Goal: Ask a question

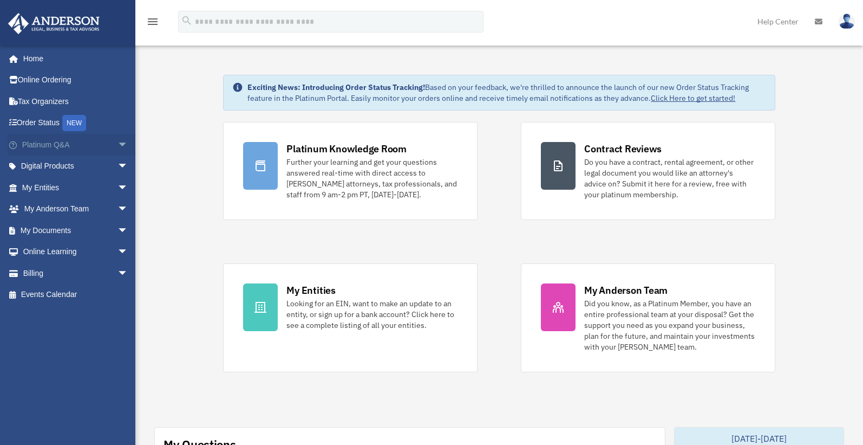
click at [50, 147] on link "Platinum Q&A arrow_drop_down" at bounding box center [76, 145] width 137 height 22
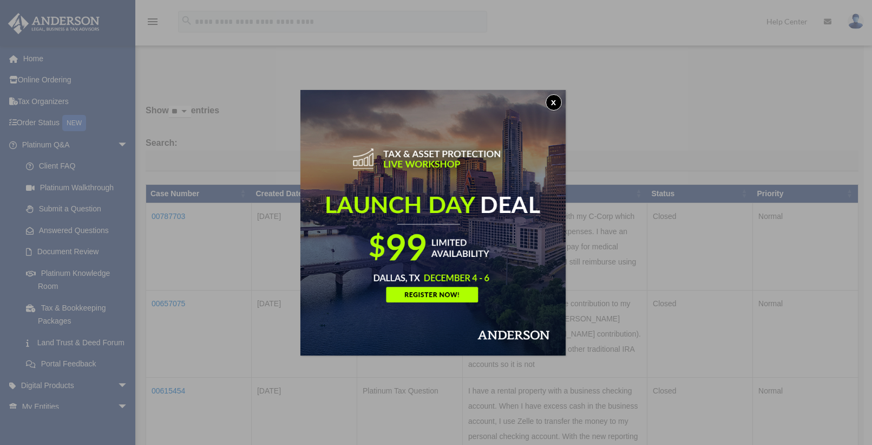
click at [557, 99] on button "x" at bounding box center [554, 102] width 16 height 16
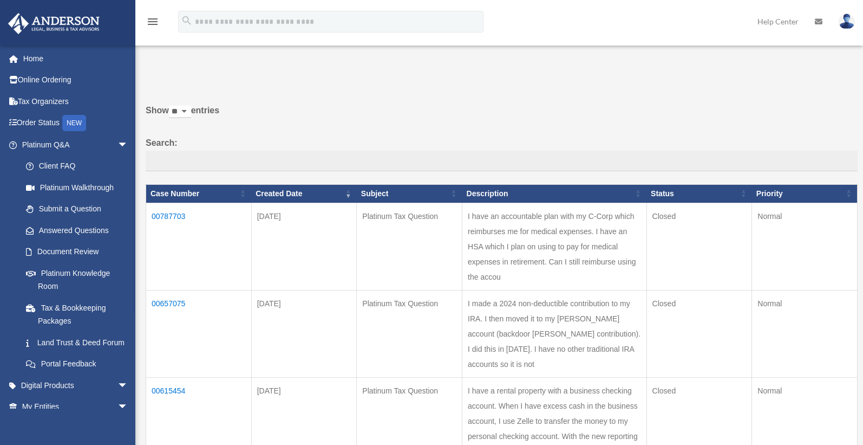
click at [173, 212] on td "00787703" at bounding box center [199, 246] width 106 height 87
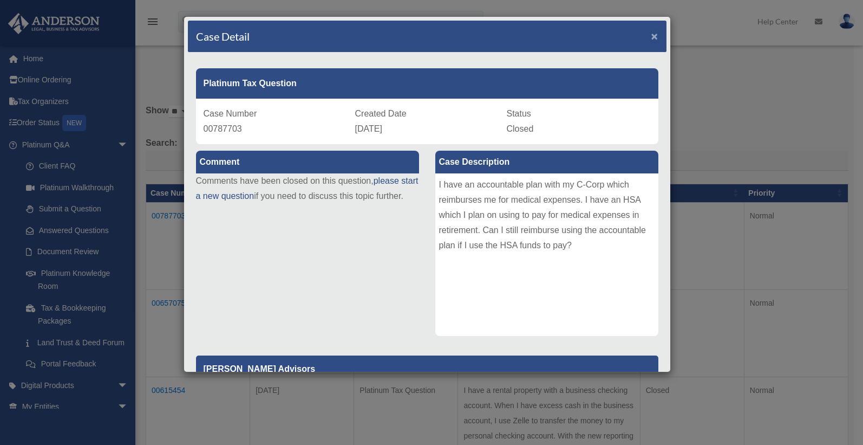
click at [651, 34] on span "×" at bounding box center [654, 36] width 7 height 12
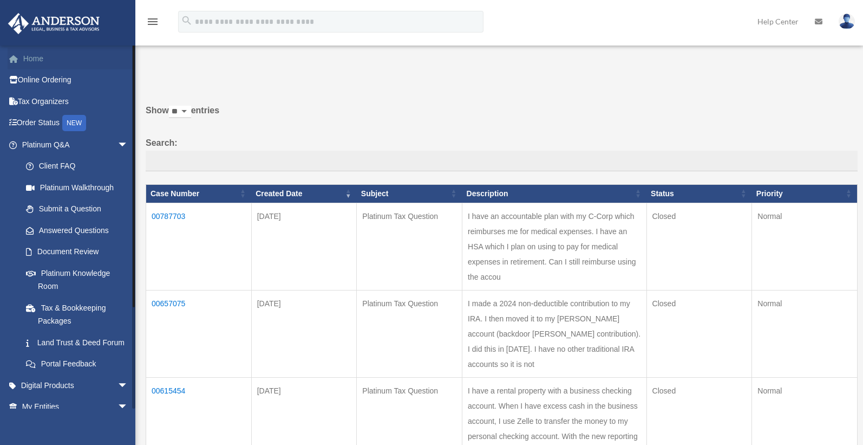
click at [38, 56] on link "Home" at bounding box center [76, 59] width 137 height 22
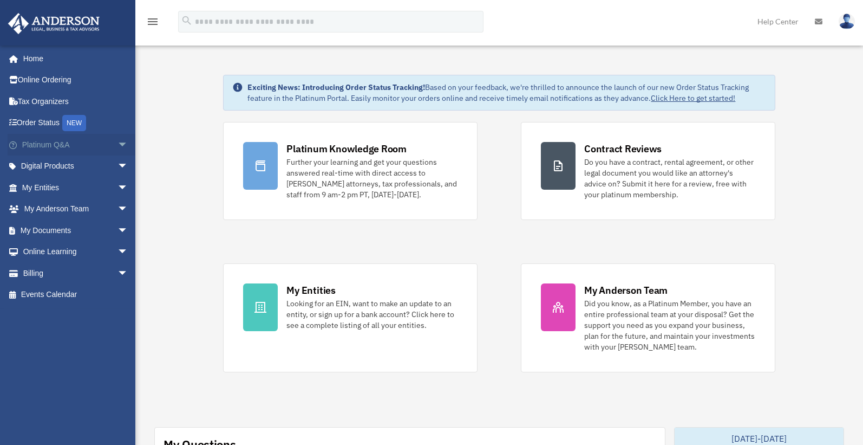
click at [36, 142] on link "Platinum Q&A arrow_drop_down" at bounding box center [76, 145] width 137 height 22
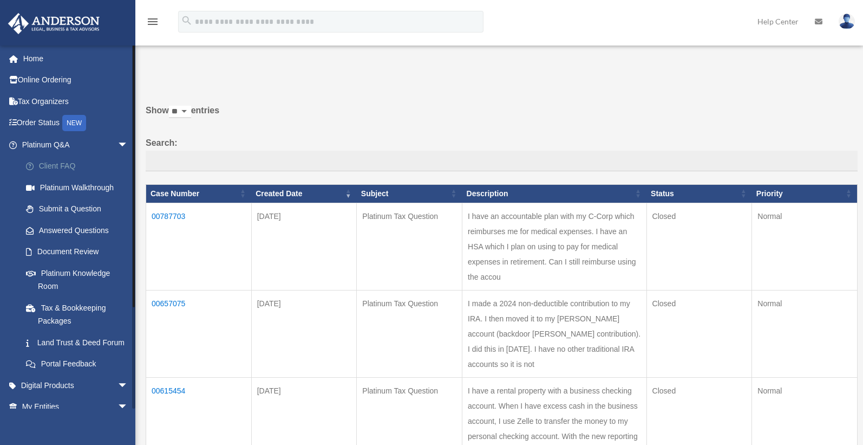
click at [49, 161] on link "Client FAQ" at bounding box center [79, 166] width 129 height 22
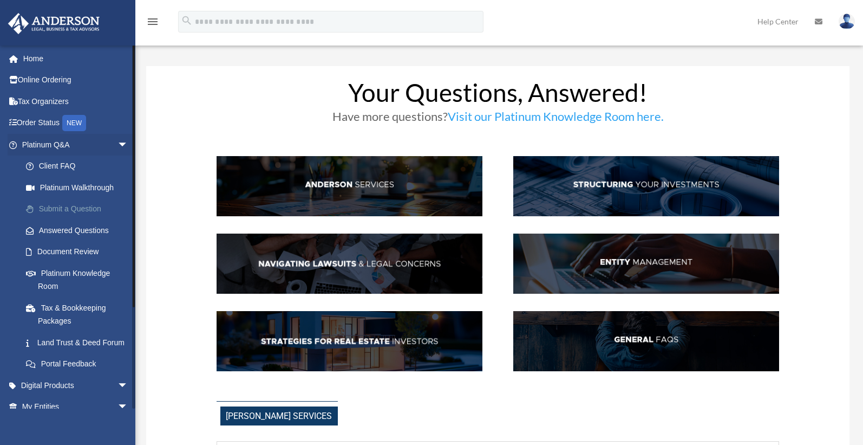
click at [60, 205] on link "Submit a Question" at bounding box center [79, 209] width 129 height 22
